Goal: Information Seeking & Learning: Find specific fact

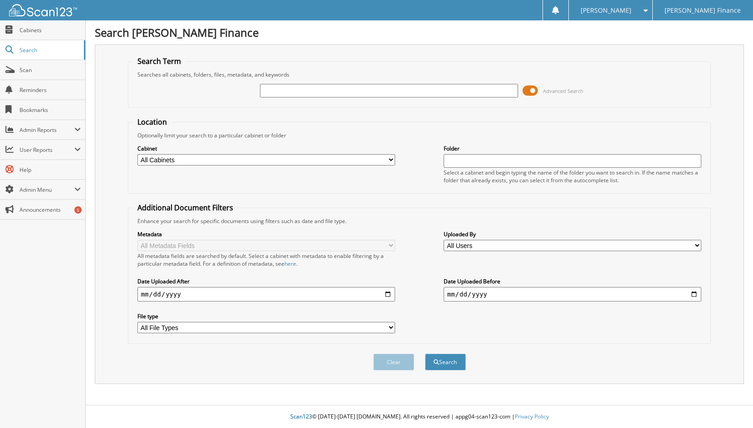
click at [299, 91] on input "text" at bounding box center [389, 91] width 258 height 14
type input "904915"
click at [425, 354] on button "Search" at bounding box center [445, 362] width 41 height 17
